Goal: Task Accomplishment & Management: Manage account settings

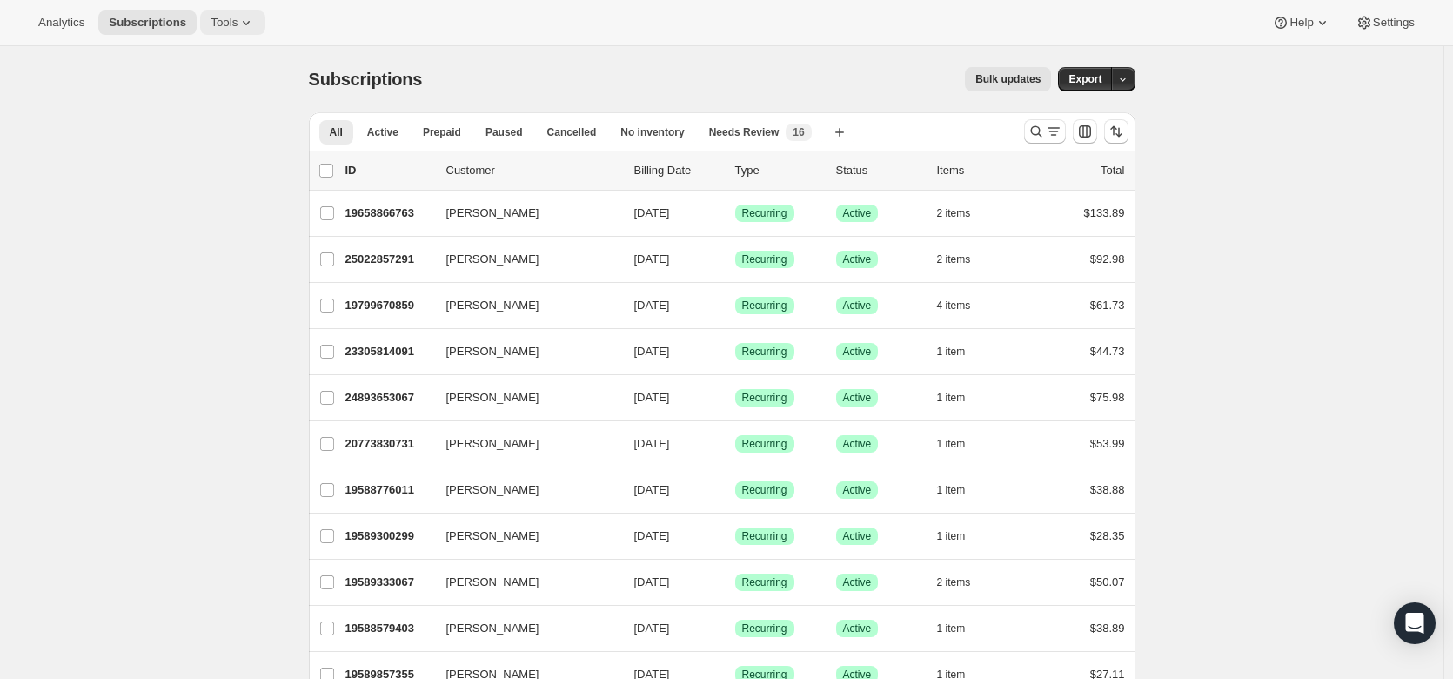
click at [225, 29] on span "Tools" at bounding box center [224, 23] width 27 height 14
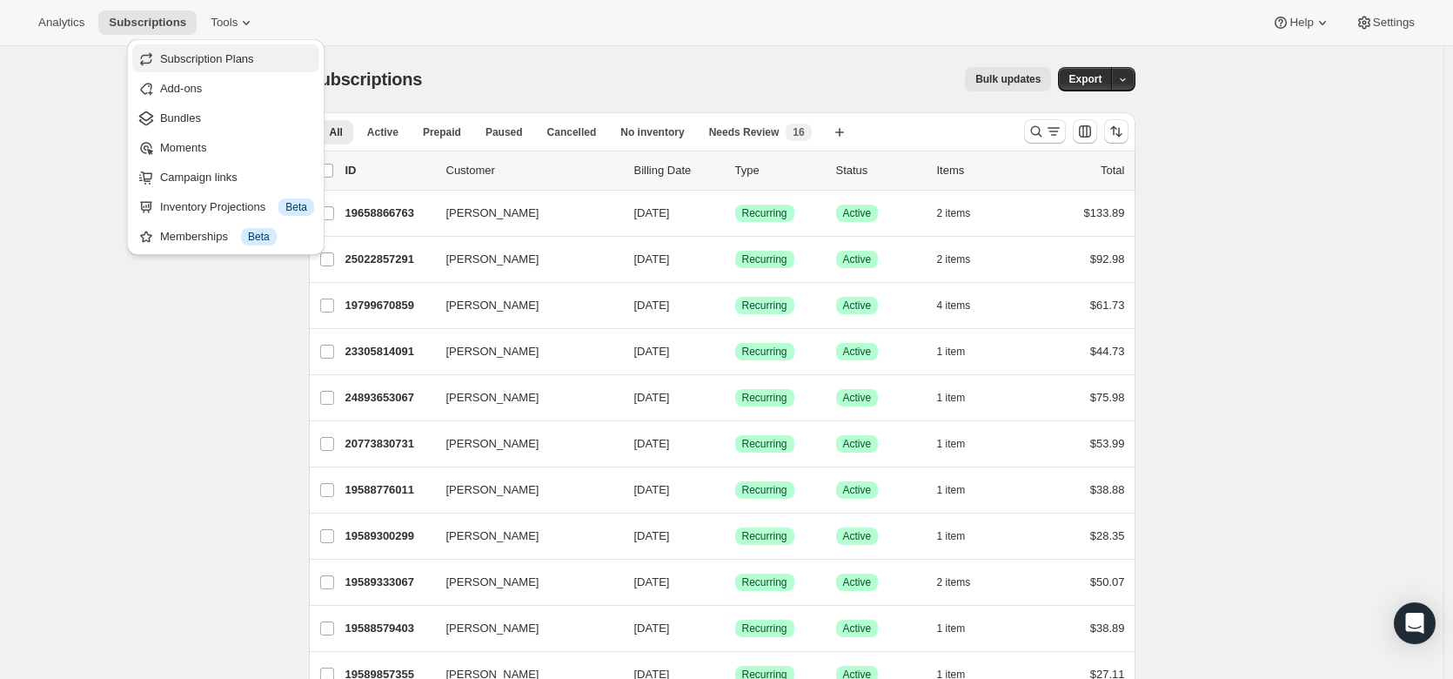
click at [228, 59] on span "Subscription Plans" at bounding box center [207, 58] width 94 height 13
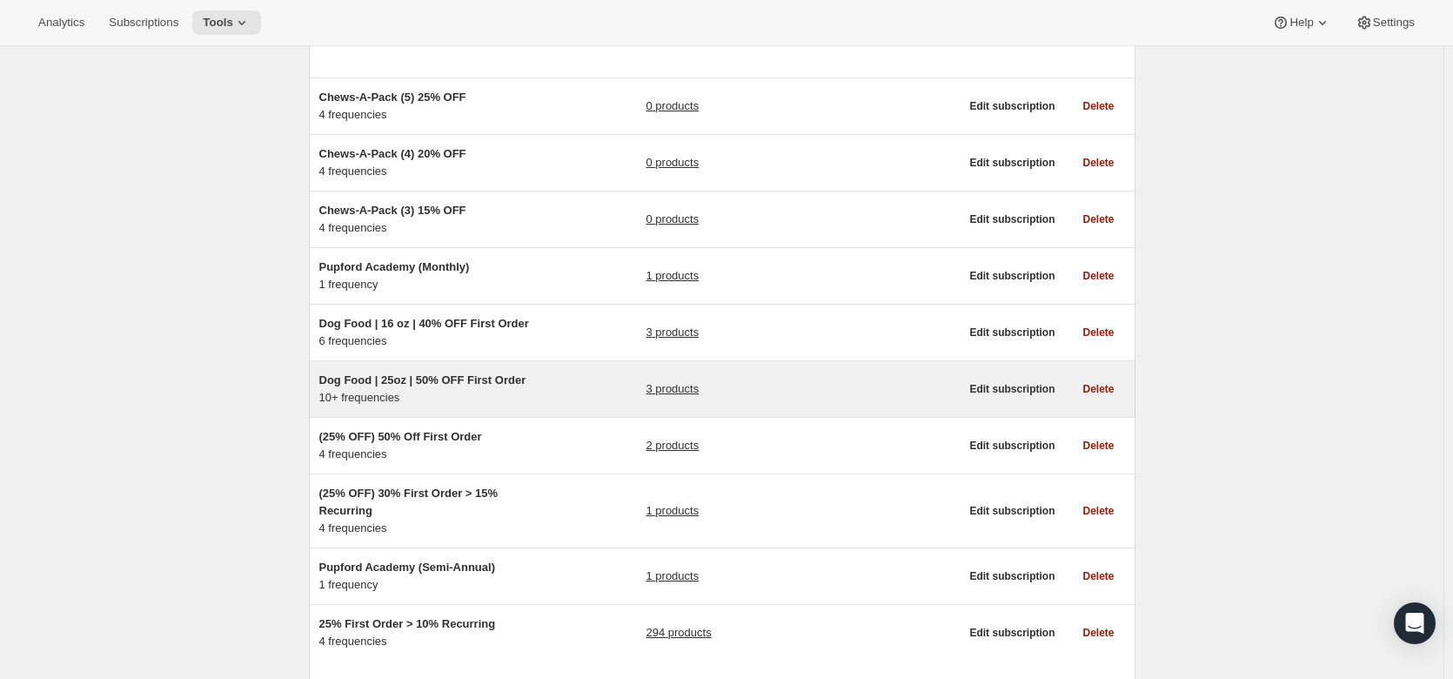
scroll to position [223, 0]
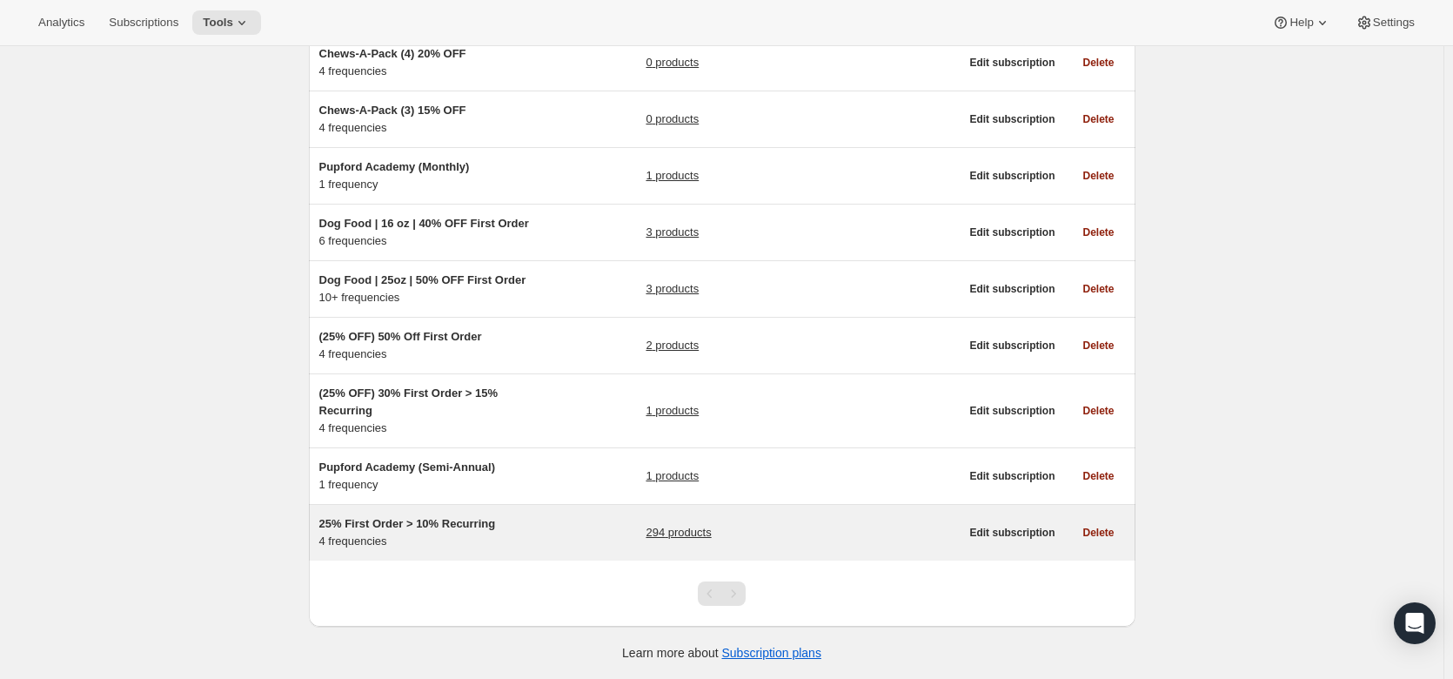
click at [491, 535] on div "25% First Order > 10% Recurring 4 frequencies" at bounding box center [428, 532] width 218 height 35
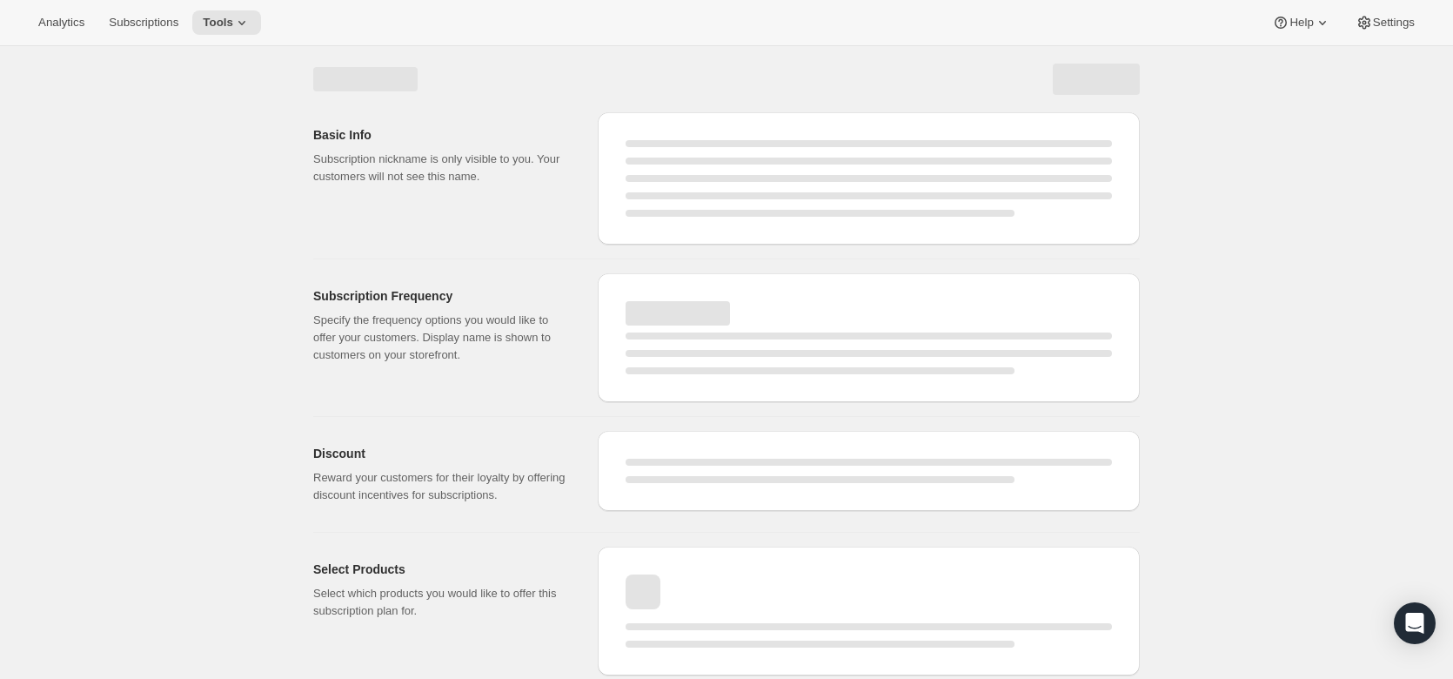
select select "WEEK"
select select "MONTH"
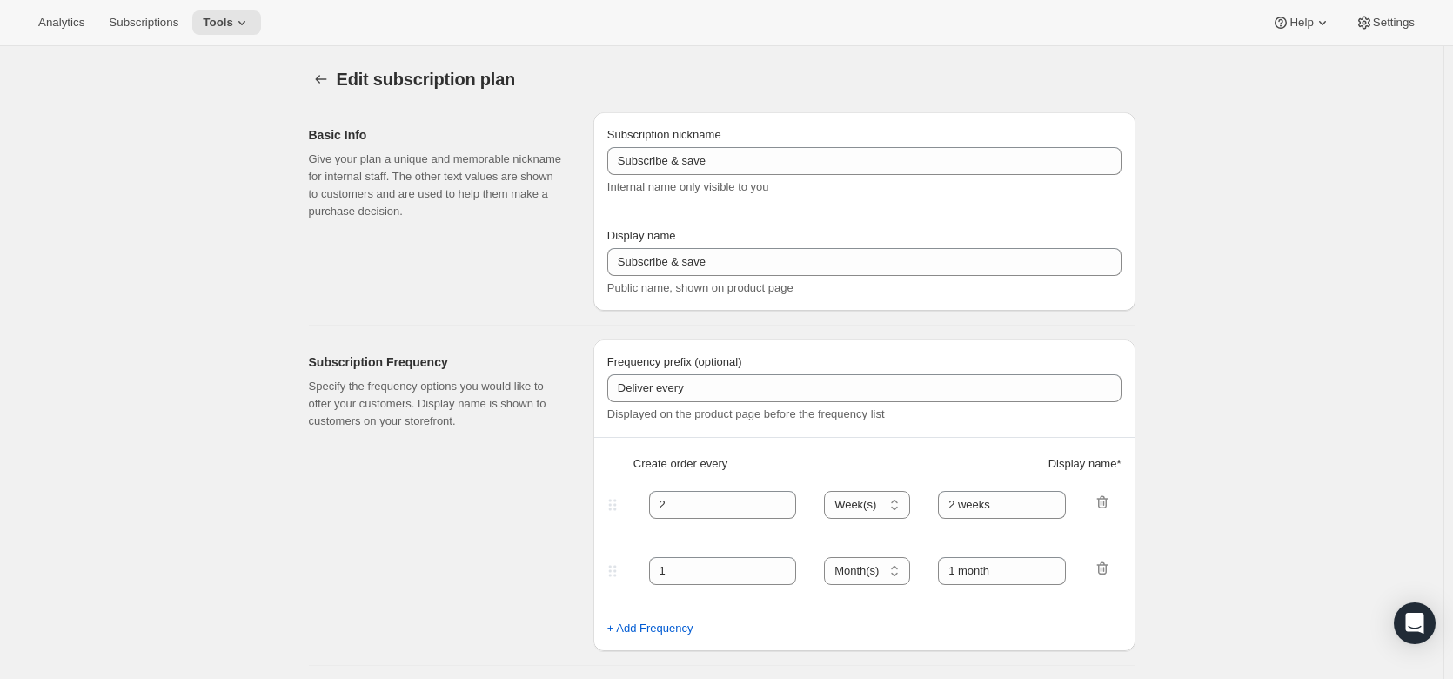
type input "25% First Order > 10% Recurring"
type input "Subscribe & Save"
select select "WEEK"
select select "MONTH"
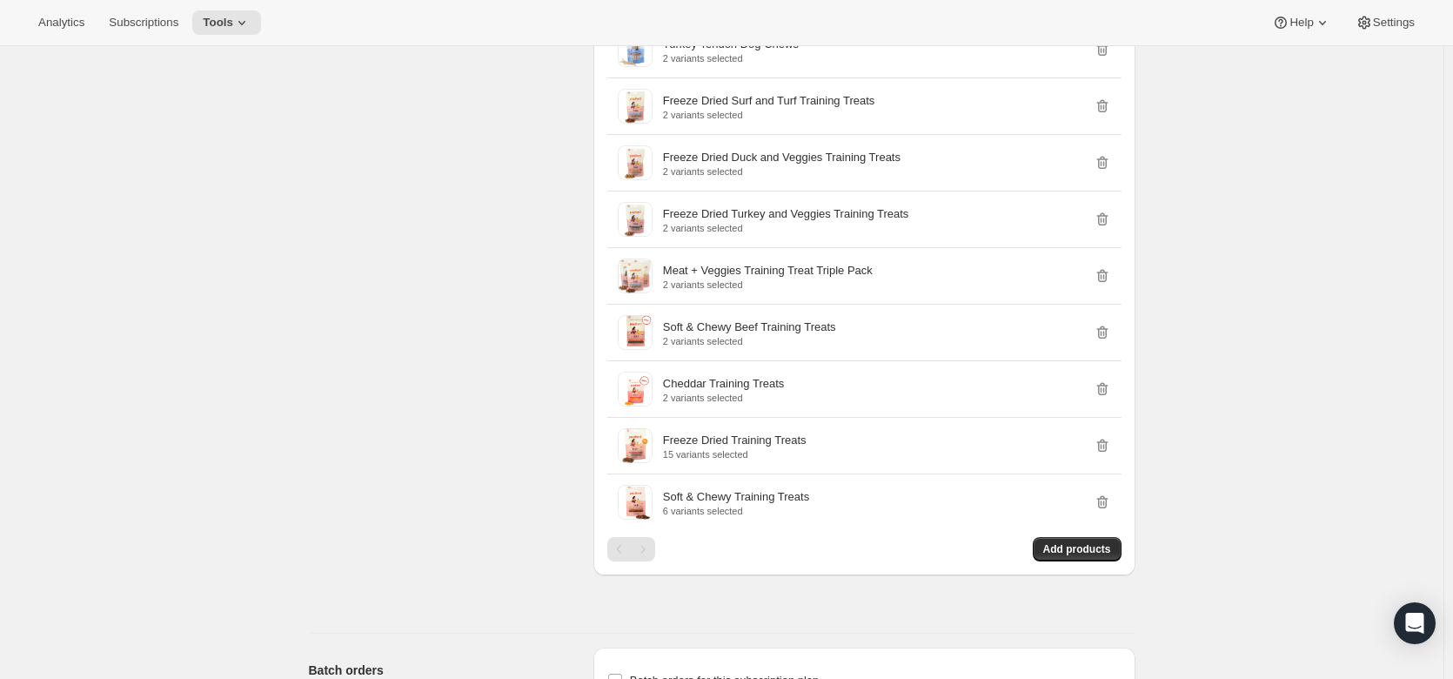
scroll to position [6875, 0]
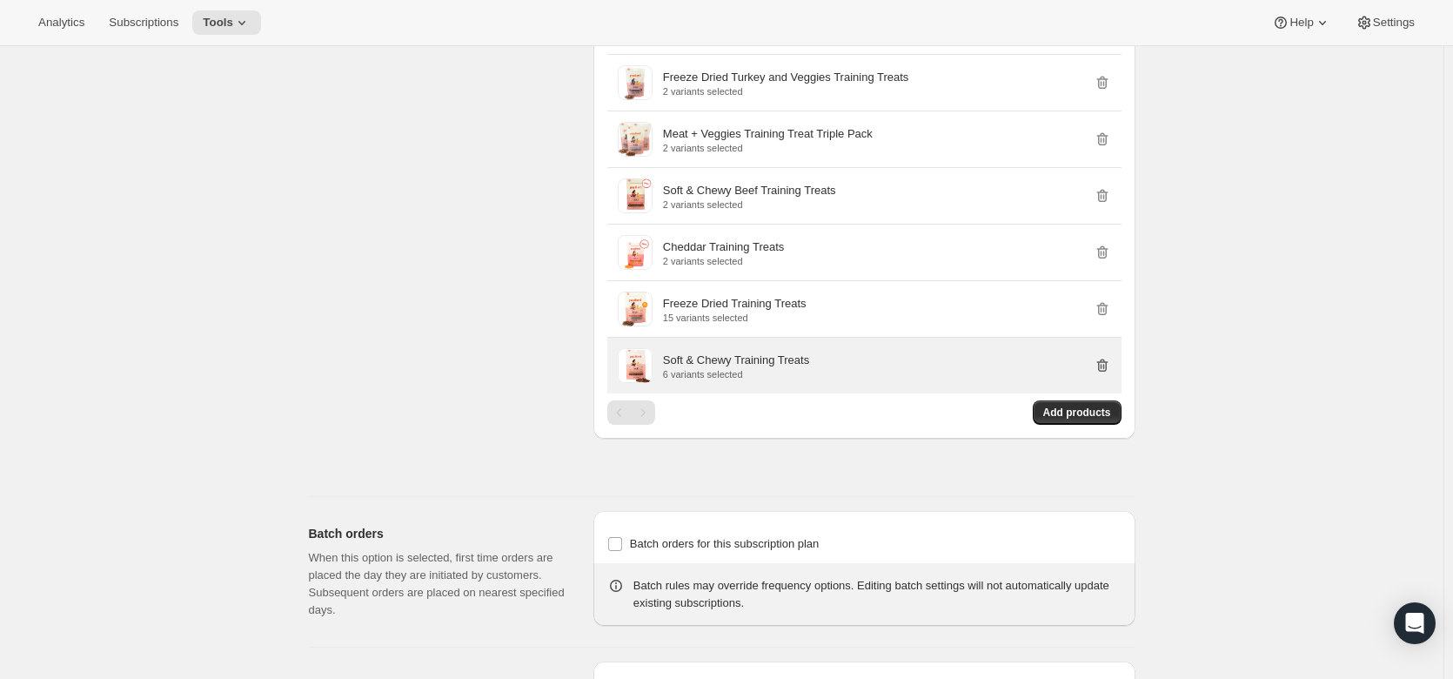
click at [1101, 366] on icon "button" at bounding box center [1102, 365] width 17 height 17
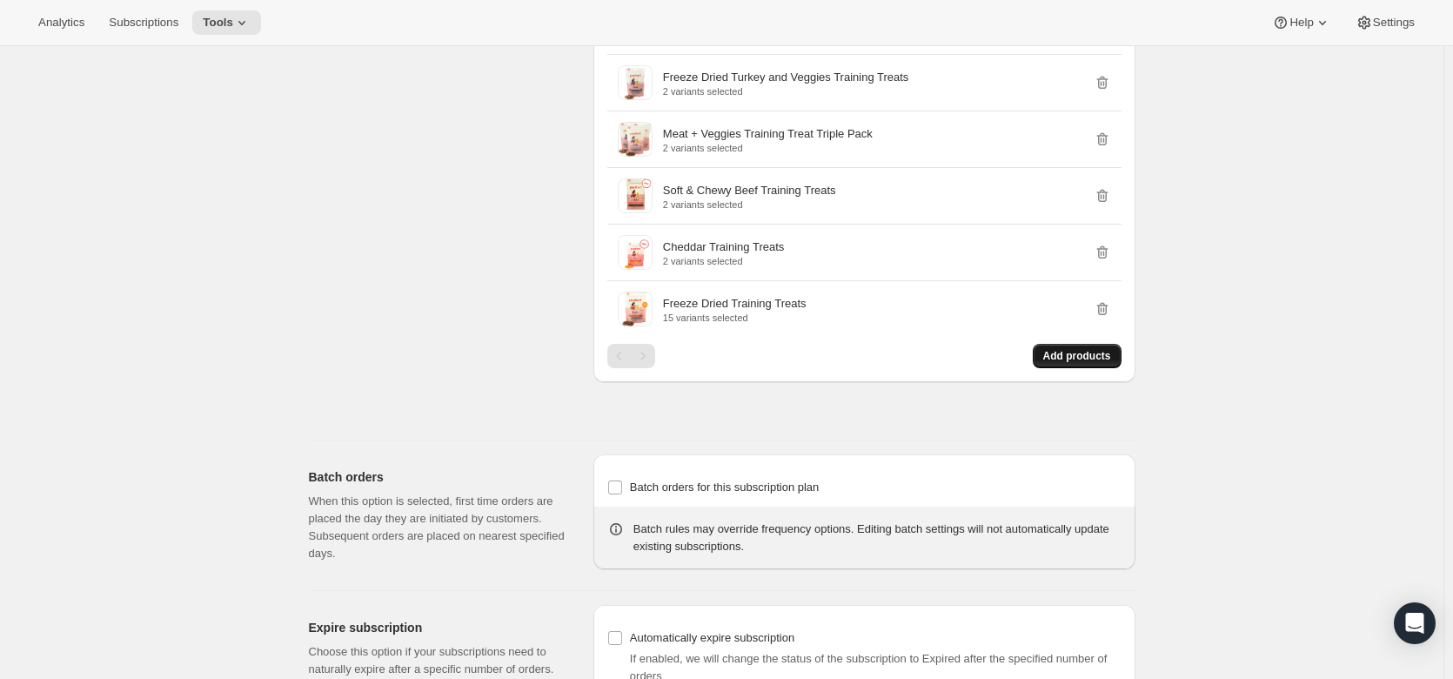
click at [1074, 359] on span "Add products" at bounding box center [1077, 356] width 68 height 14
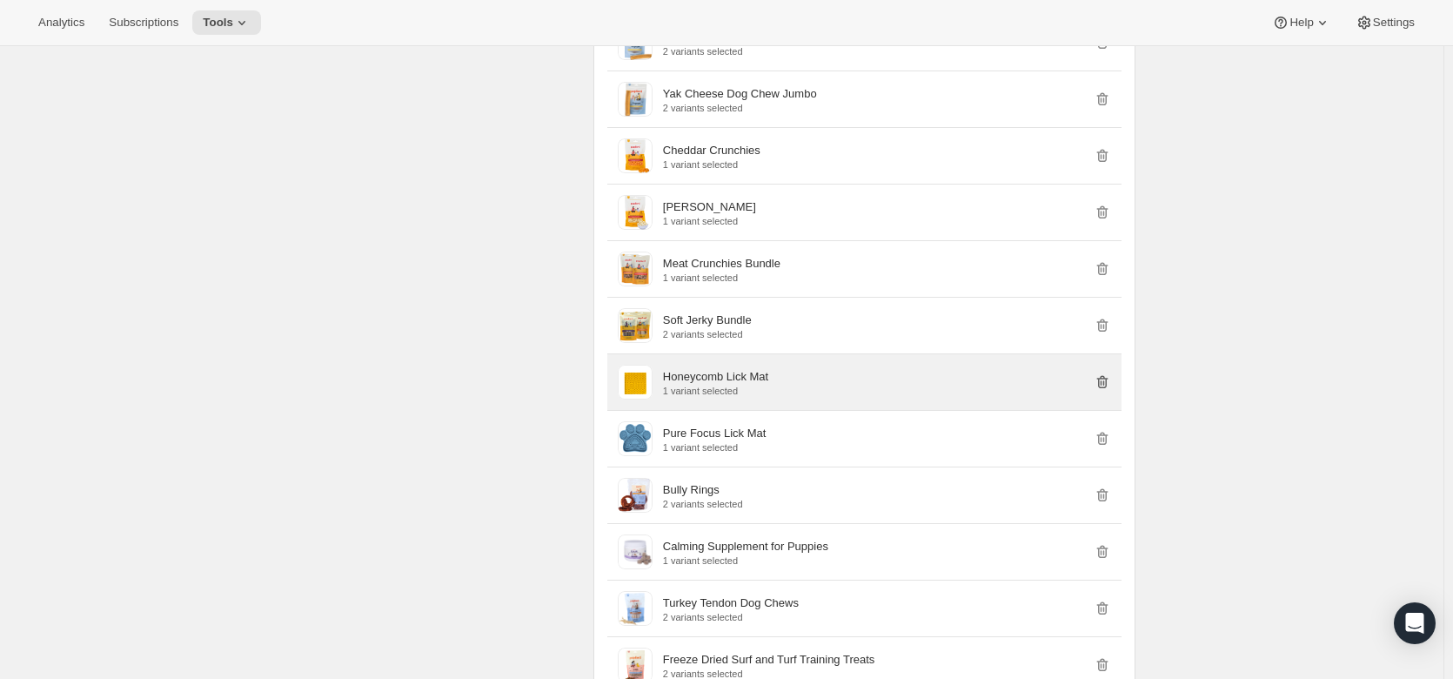
scroll to position [6092, 0]
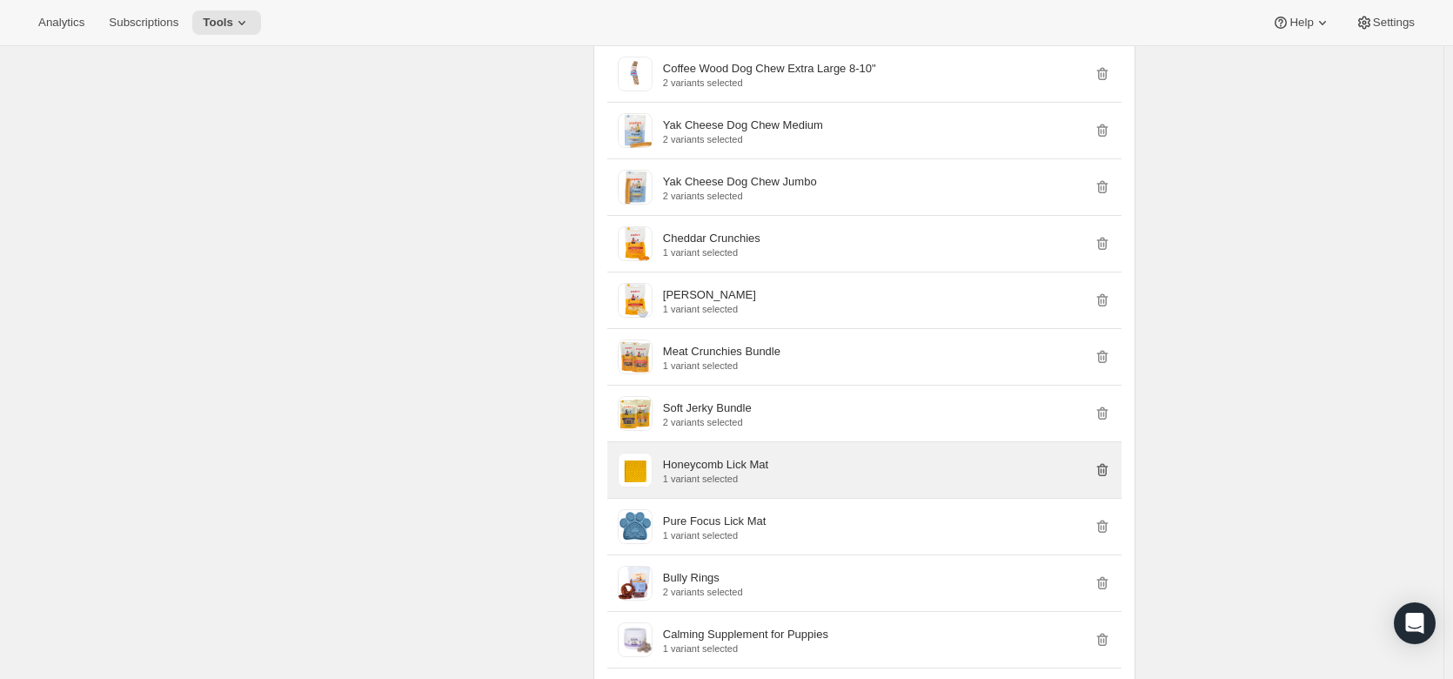
click at [1109, 464] on icon "button" at bounding box center [1102, 469] width 17 height 17
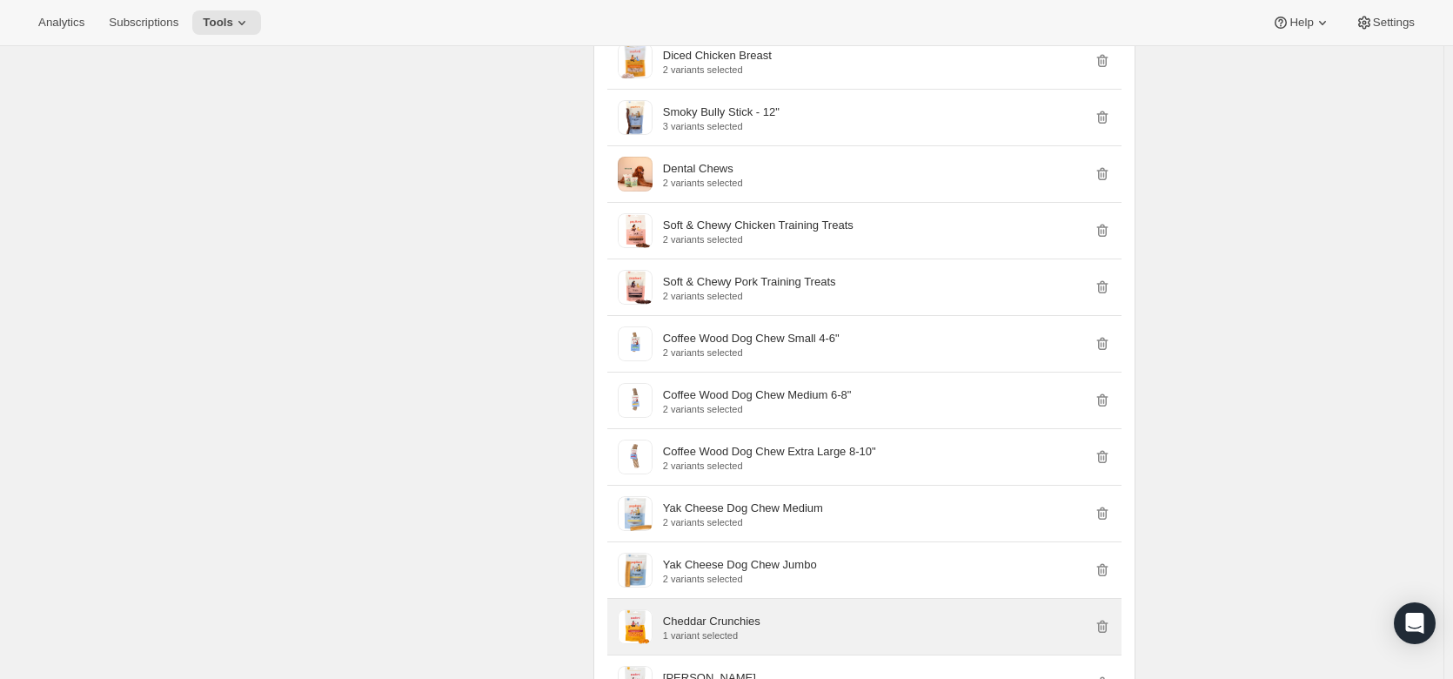
scroll to position [5570, 0]
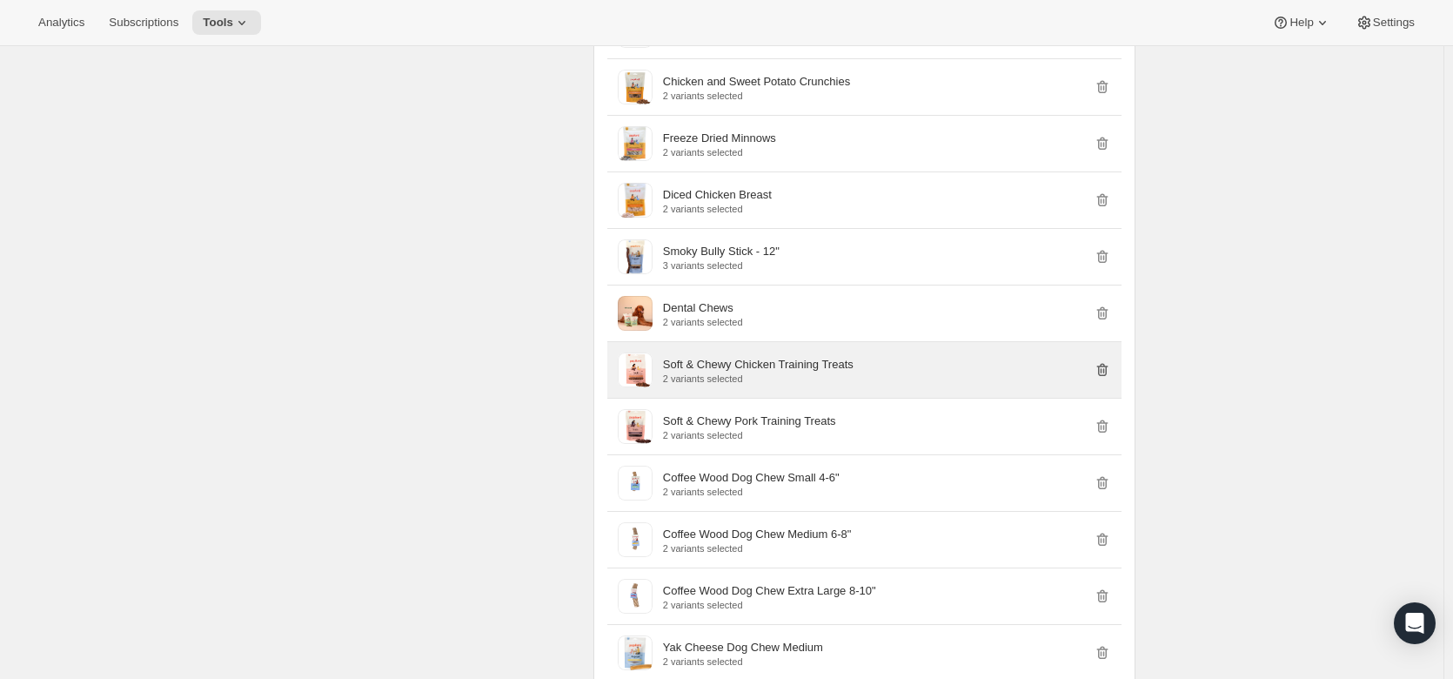
click at [1108, 368] on icon "button" at bounding box center [1102, 369] width 11 height 13
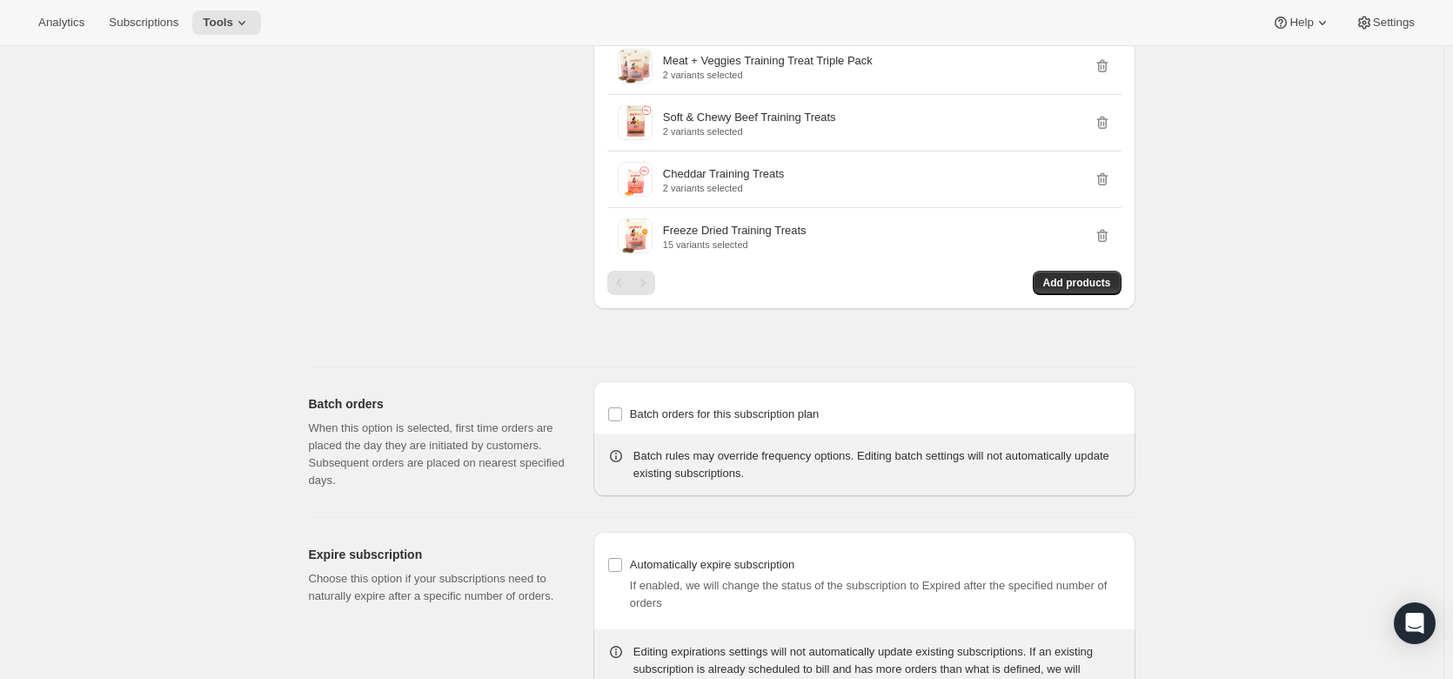
scroll to position [6918, 0]
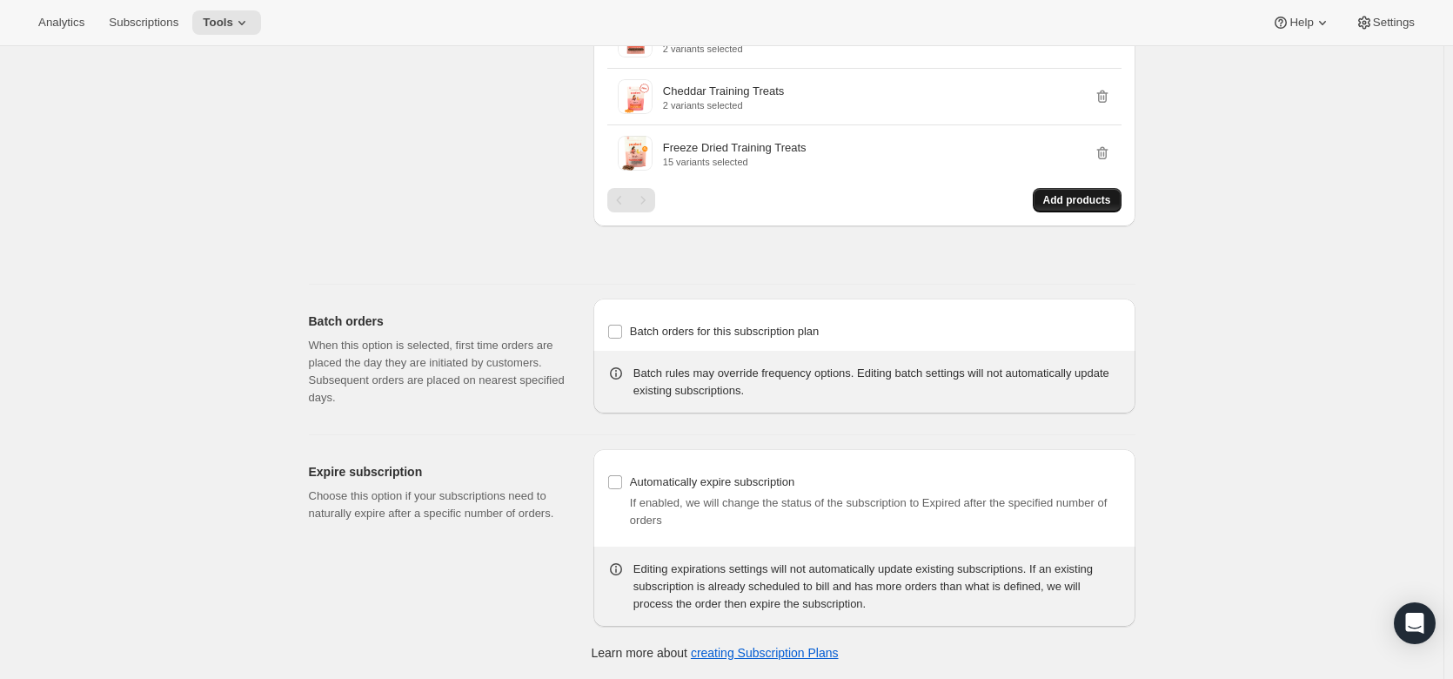
click at [1065, 200] on span "Add products" at bounding box center [1077, 200] width 68 height 14
